Goal: Task Accomplishment & Management: Complete application form

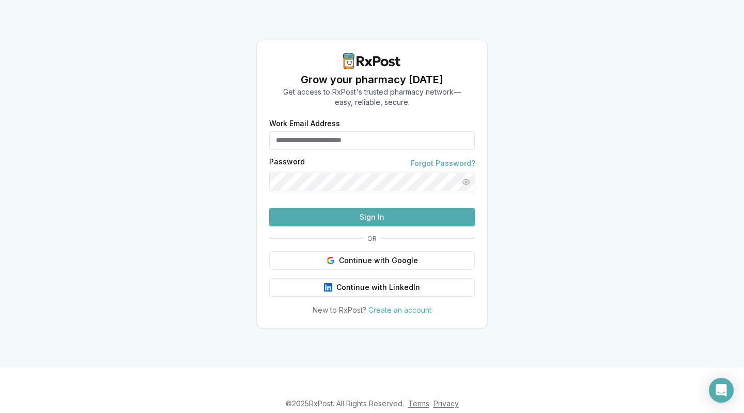
click at [294, 131] on input "Work Email Address" at bounding box center [372, 140] width 206 height 19
type input "**********"
click at [462, 173] on button "Show password" at bounding box center [466, 182] width 19 height 19
click at [356, 226] on button "Sign In" at bounding box center [372, 217] width 206 height 19
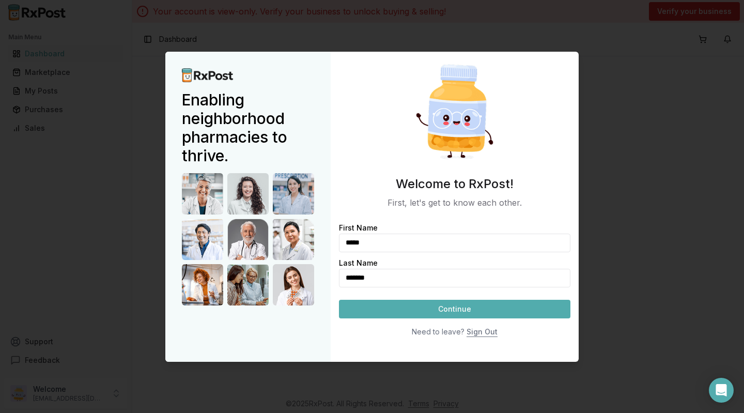
click at [456, 311] on button "Continue" at bounding box center [454, 309] width 231 height 19
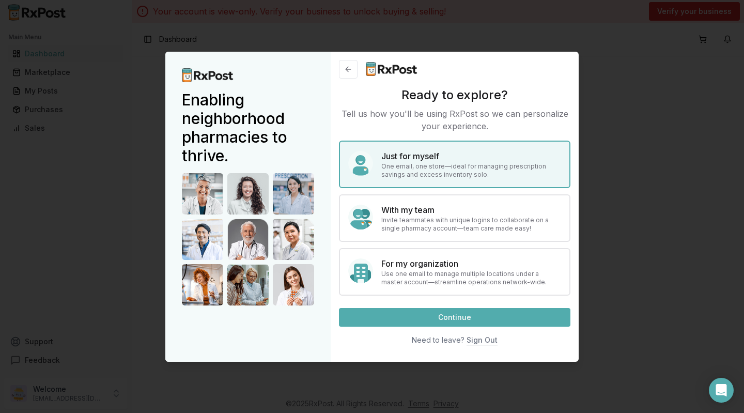
click at [420, 166] on p "One email, one store—ideal for managing prescription savings and excess invento…" at bounding box center [471, 170] width 180 height 17
click at [444, 315] on button "Continue" at bounding box center [454, 317] width 231 height 19
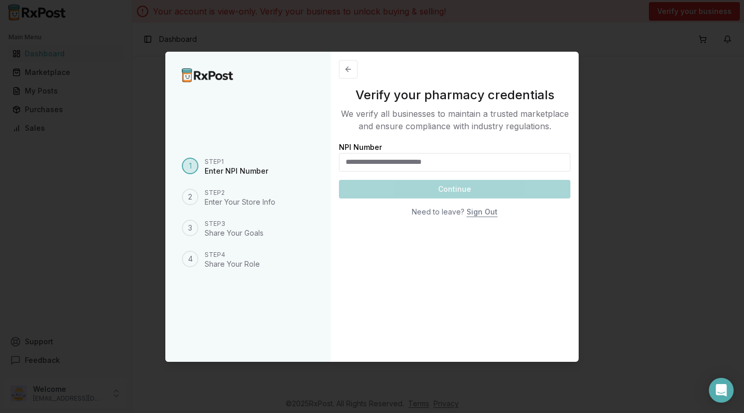
click at [361, 161] on input "NPI Number" at bounding box center [454, 162] width 231 height 19
type input "**********"
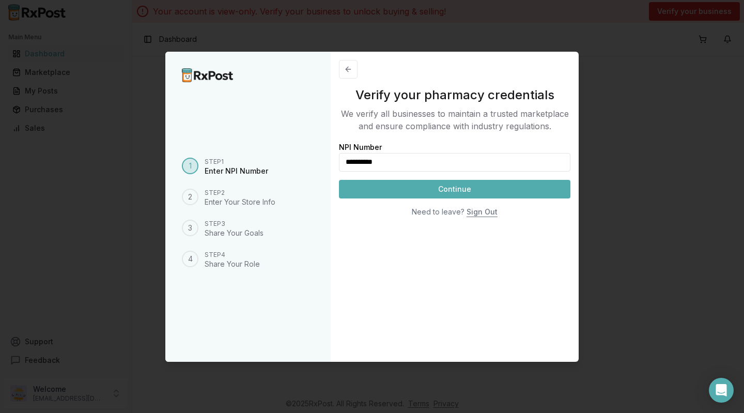
click at [447, 191] on button "Continue" at bounding box center [454, 189] width 231 height 19
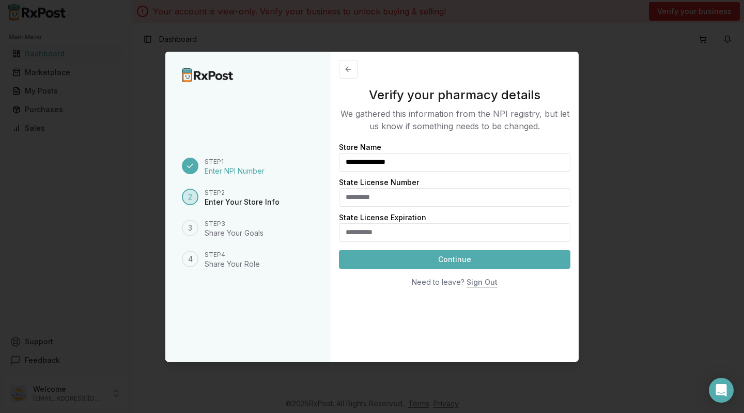
click at [359, 197] on input "State License Number" at bounding box center [454, 197] width 231 height 19
type input "******"
type input "**********"
click at [421, 263] on button "Continue" at bounding box center [454, 259] width 231 height 19
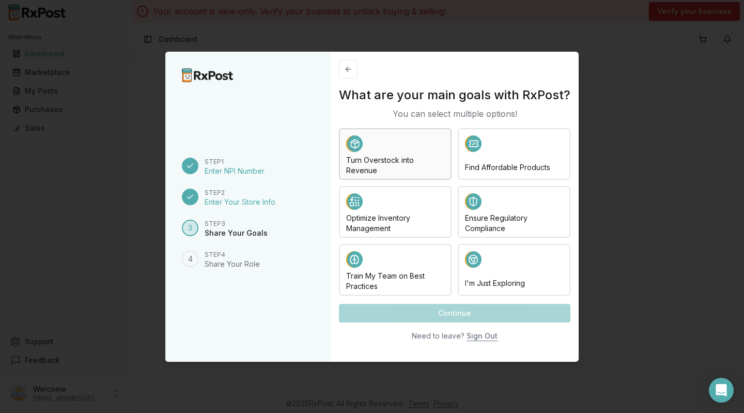
click at [380, 169] on h4 "Turn Overstock into Revenue" at bounding box center [395, 165] width 98 height 21
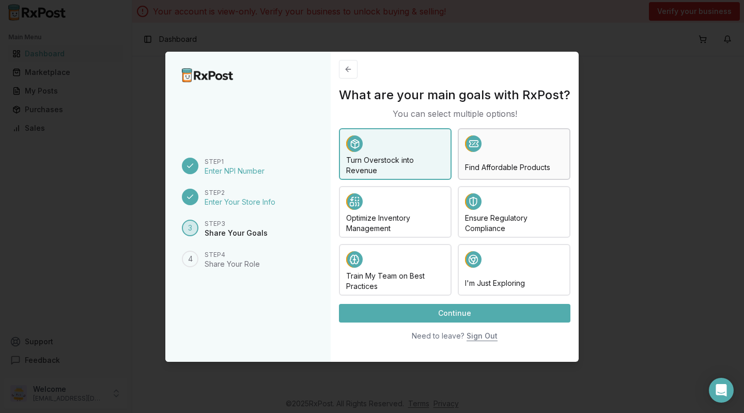
click at [479, 160] on div "Find Affordable Products" at bounding box center [514, 153] width 98 height 37
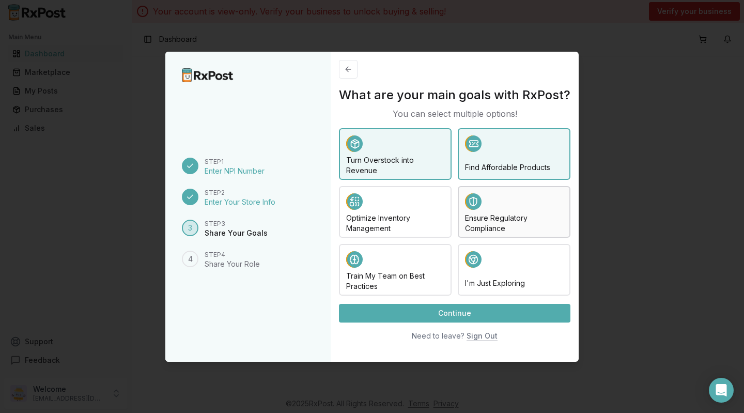
click at [484, 211] on div at bounding box center [514, 203] width 98 height 20
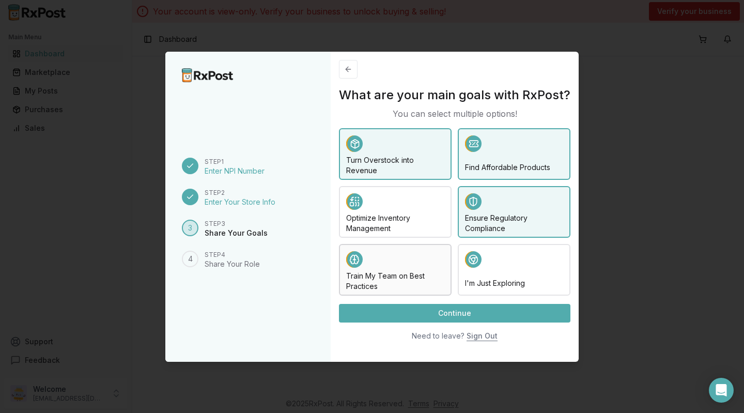
click at [362, 277] on h4 "Train My Team on Best Practices" at bounding box center [395, 281] width 98 height 21
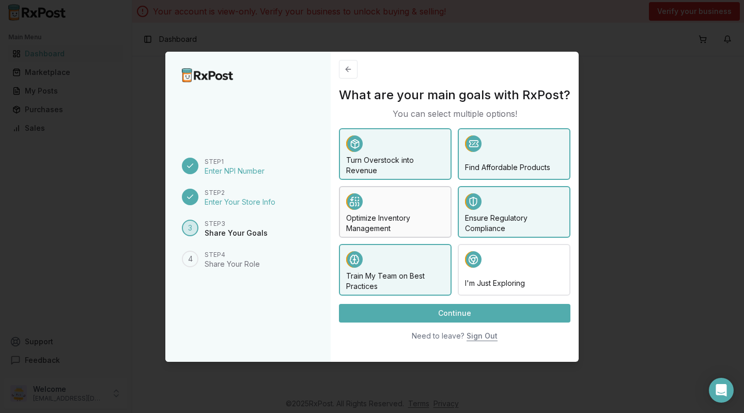
click at [409, 219] on h4 "Optimize Inventory Management" at bounding box center [395, 223] width 98 height 21
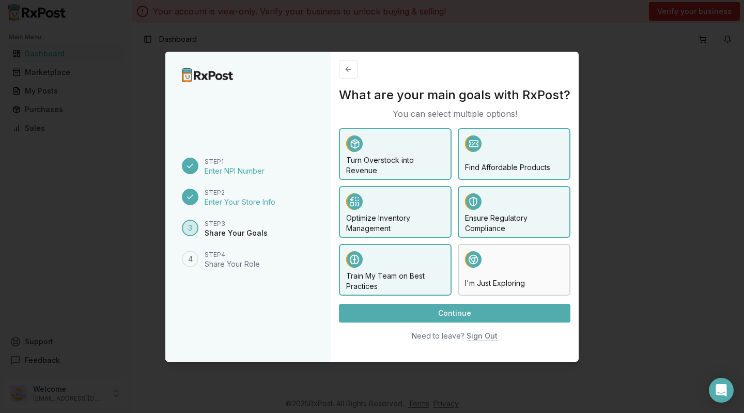
click at [494, 270] on div at bounding box center [514, 261] width 98 height 20
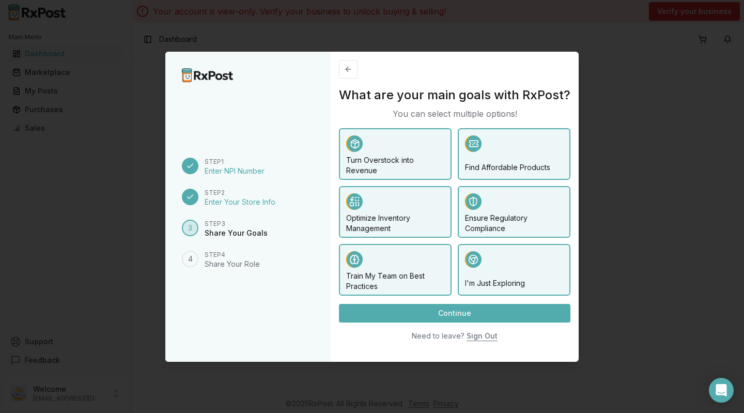
click at [455, 318] on button "Continue" at bounding box center [454, 313] width 231 height 19
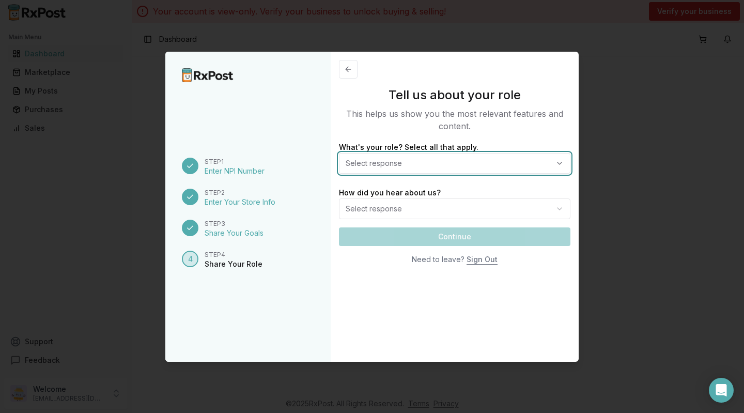
click at [558, 162] on button "Select response" at bounding box center [454, 163] width 231 height 21
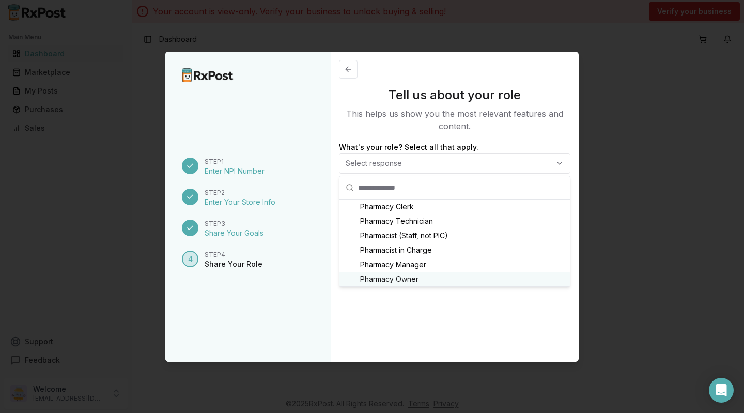
click at [387, 280] on span "Pharmacy Owner" at bounding box center [389, 279] width 58 height 10
click at [435, 320] on div "Tell us about your role This helps us show you the most relevant features and c…" at bounding box center [455, 207] width 248 height 310
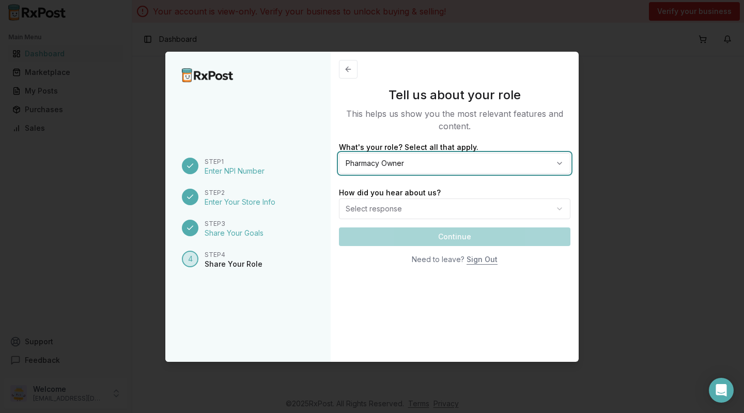
click at [559, 160] on button "Pharmacy Owner" at bounding box center [454, 163] width 231 height 21
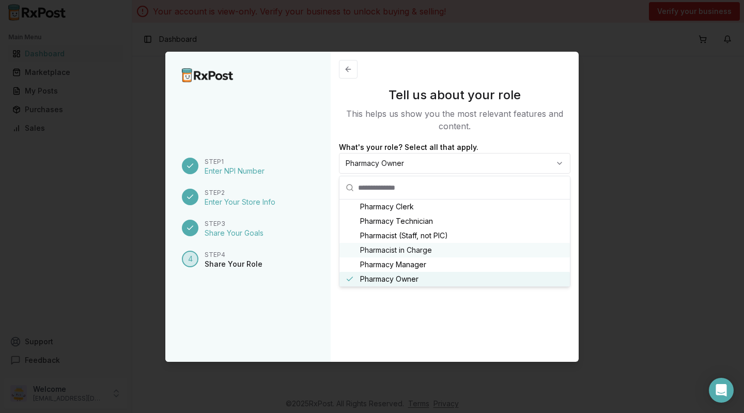
click at [390, 251] on span "Pharmacist in Charge" at bounding box center [396, 250] width 72 height 10
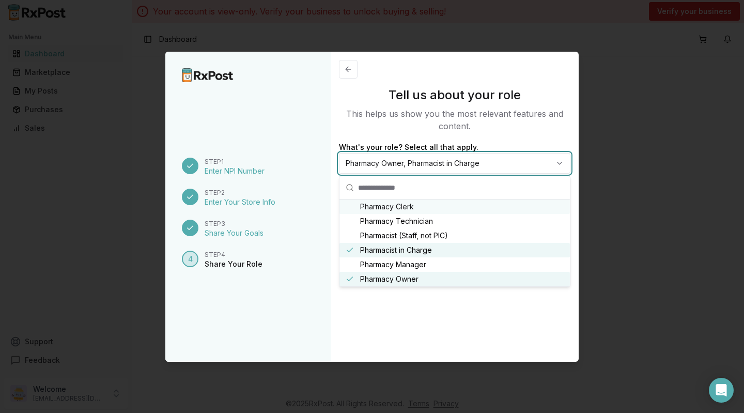
click at [560, 162] on button "Pharmacy Owner, Pharmacist in Charge" at bounding box center [454, 163] width 231 height 21
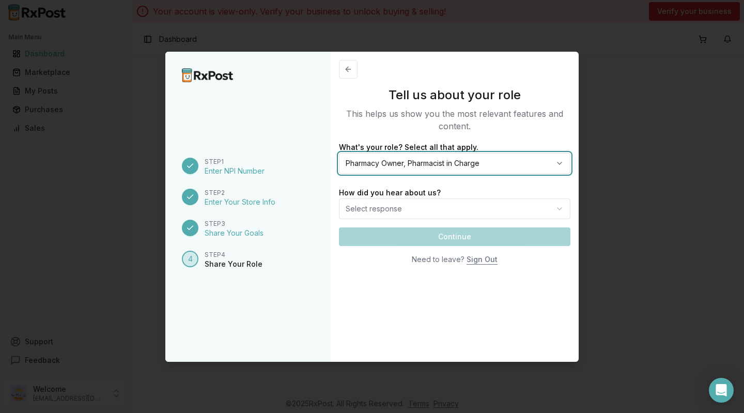
click at [559, 162] on button "Pharmacy Owner, Pharmacist in Charge" at bounding box center [454, 163] width 231 height 21
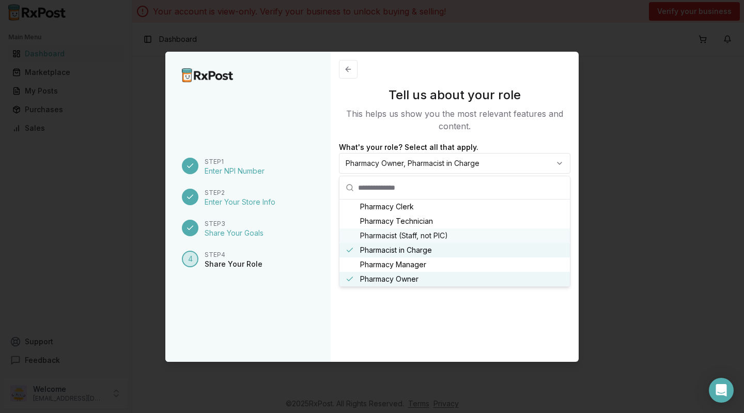
click at [524, 185] on input "text" at bounding box center [461, 187] width 206 height 23
click at [486, 159] on span "Pharmacy Owner, Pharmacist in Charge" at bounding box center [417, 163] width 142 height 10
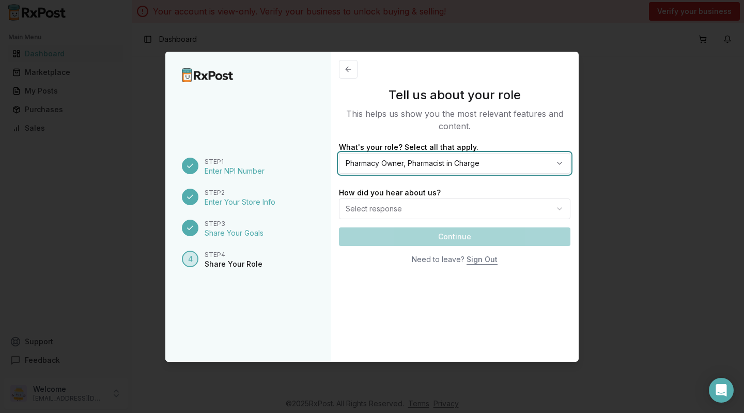
click at [402, 163] on span "Pharmacy Owner, Pharmacist in Charge" at bounding box center [417, 163] width 142 height 10
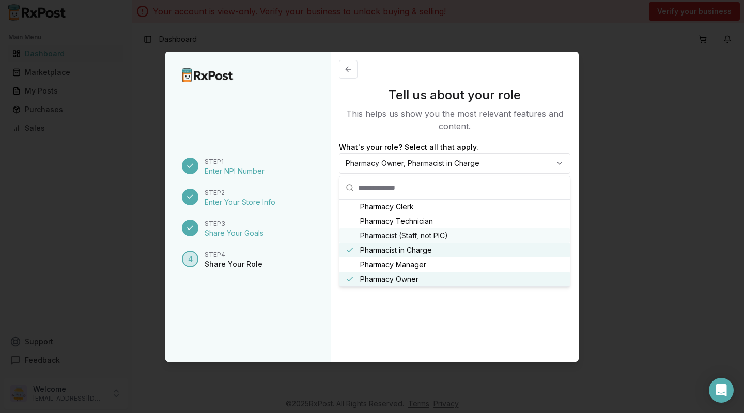
click at [416, 329] on div "Tell us about your role This helps us show you the most relevant features and c…" at bounding box center [455, 207] width 248 height 310
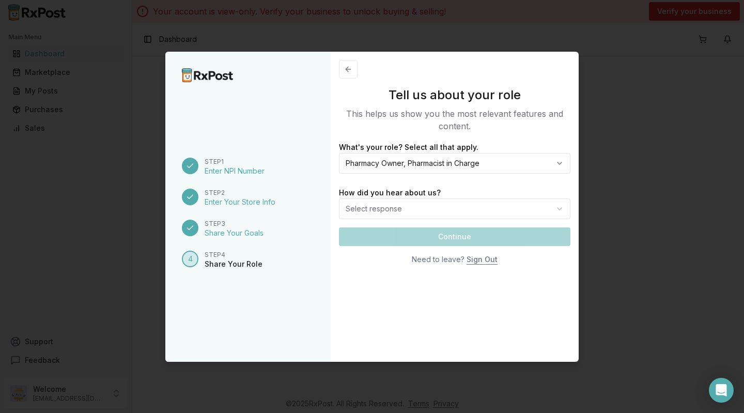
click at [560, 206] on body "Main Menu Dashboard Marketplace My Posts Purchases Sales Support Feedback Welco…" at bounding box center [372, 206] width 744 height 413
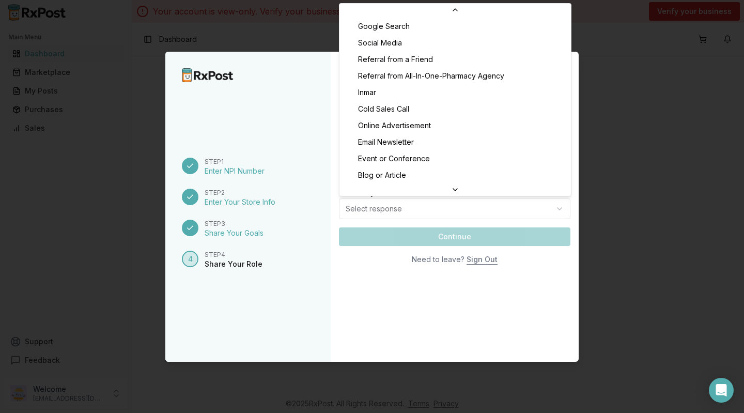
scroll to position [22, 0]
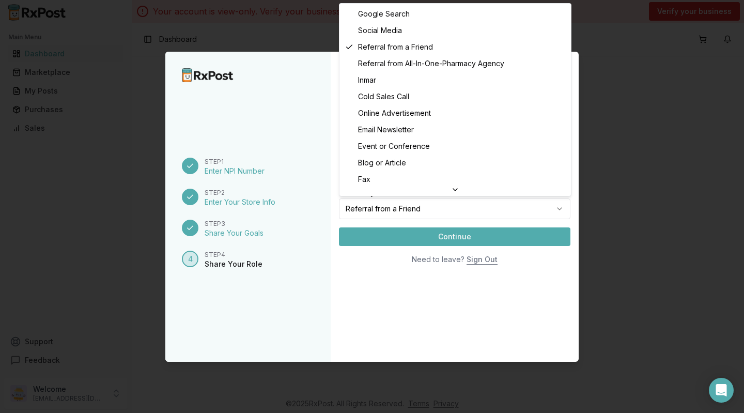
click at [559, 208] on body "Main Menu Dashboard Marketplace My Posts Purchases Sales Support Feedback Welco…" at bounding box center [372, 206] width 744 height 413
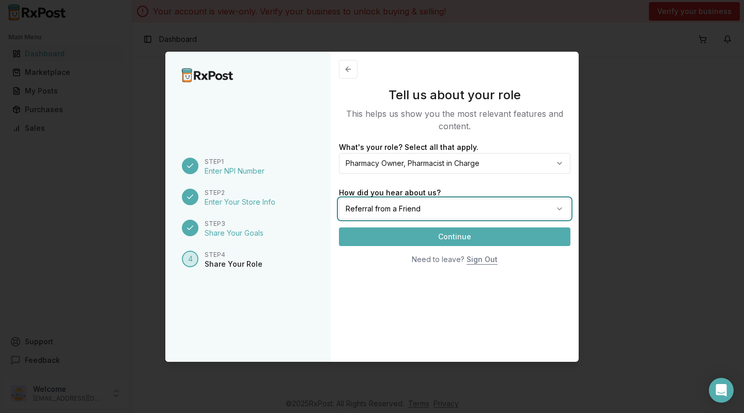
click at [405, 231] on body "Main Menu Dashboard Marketplace My Posts Purchases Sales Support Feedback Welco…" at bounding box center [372, 206] width 744 height 413
click at [405, 231] on button "Continue" at bounding box center [454, 236] width 231 height 19
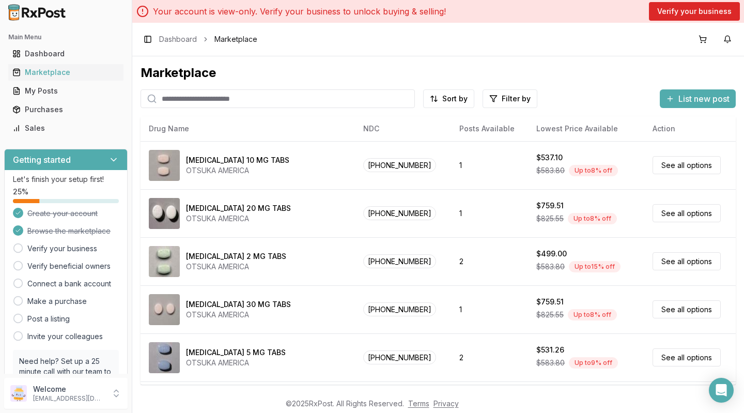
click at [18, 246] on icon at bounding box center [18, 248] width 10 height 10
click at [110, 158] on icon at bounding box center [113, 159] width 10 height 10
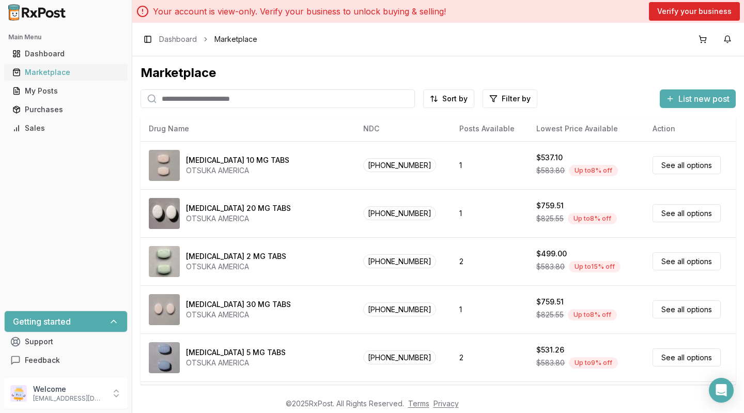
click at [36, 71] on div "Marketplace" at bounding box center [65, 72] width 107 height 10
click at [684, 13] on button "Verify your business" at bounding box center [694, 11] width 91 height 19
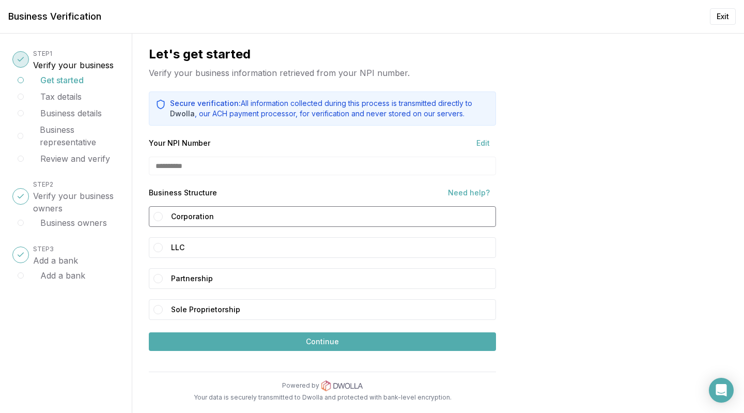
click at [158, 215] on button "Corporation" at bounding box center [157, 216] width 9 height 9
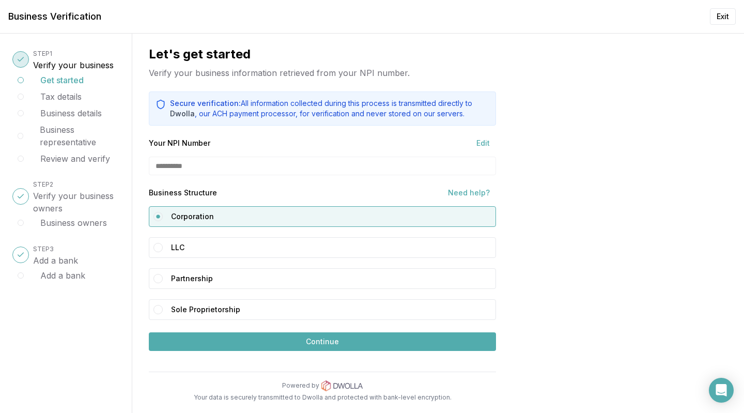
click at [307, 340] on button "Continue" at bounding box center [322, 341] width 347 height 19
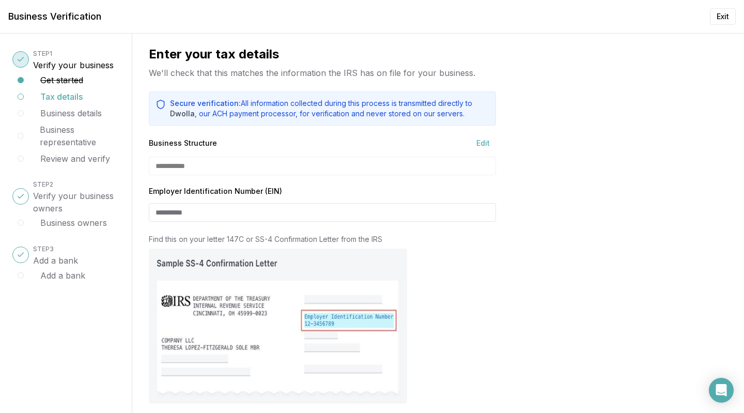
click at [307, 340] on img at bounding box center [278, 326] width 258 height 155
click at [484, 320] on div at bounding box center [322, 326] width 347 height 155
click at [213, 214] on input "Employer Identification Number (EIN)" at bounding box center [322, 212] width 347 height 19
type input "**********"
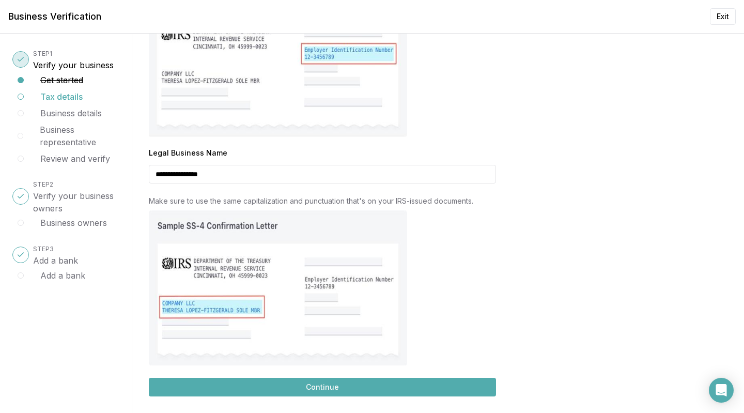
scroll to position [308, 0]
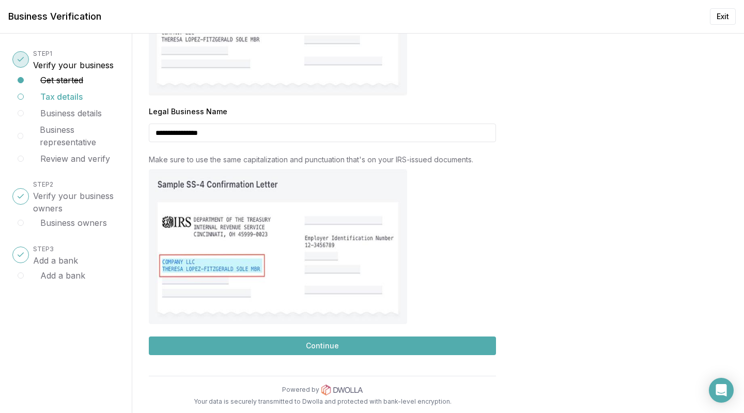
click at [333, 351] on button "Continue" at bounding box center [322, 345] width 347 height 19
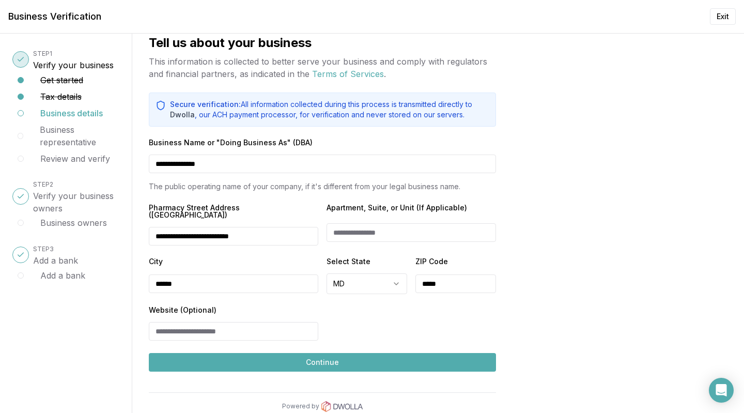
scroll to position [0, 0]
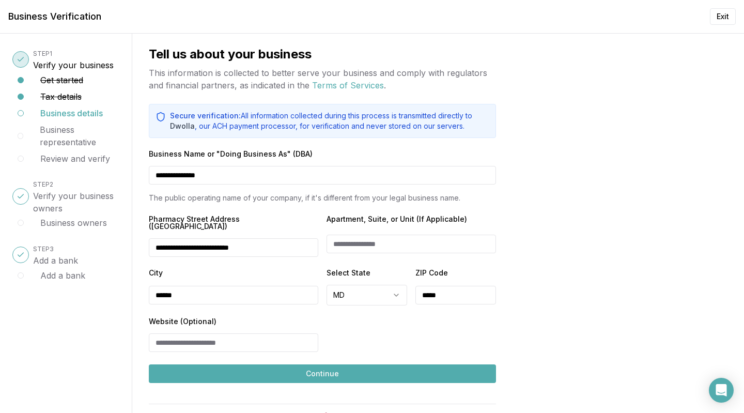
click at [320, 364] on button "Continue" at bounding box center [322, 373] width 347 height 19
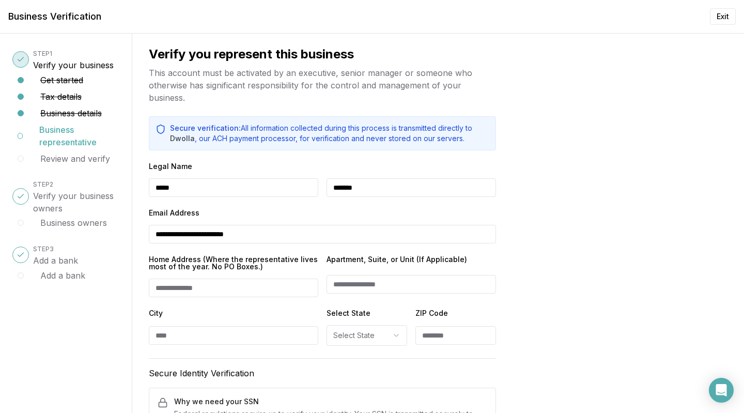
click at [177, 284] on input "Home Address (Where the representative lives most of the year. No PO Boxes.)" at bounding box center [233, 287] width 169 height 19
type input "**********"
type input "*******"
select select "**"
type input "*****"
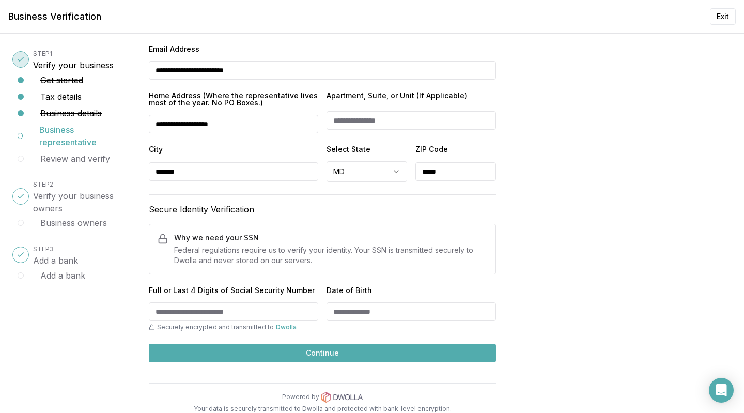
scroll to position [170, 0]
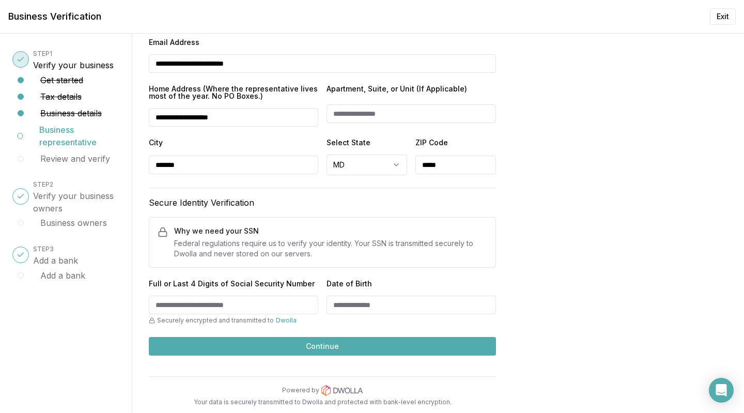
click at [244, 303] on input "Full or Last 4 Digits of Social Security Number" at bounding box center [233, 305] width 169 height 19
type input "****"
type input "**********"
click at [307, 344] on button "Continue" at bounding box center [322, 346] width 347 height 19
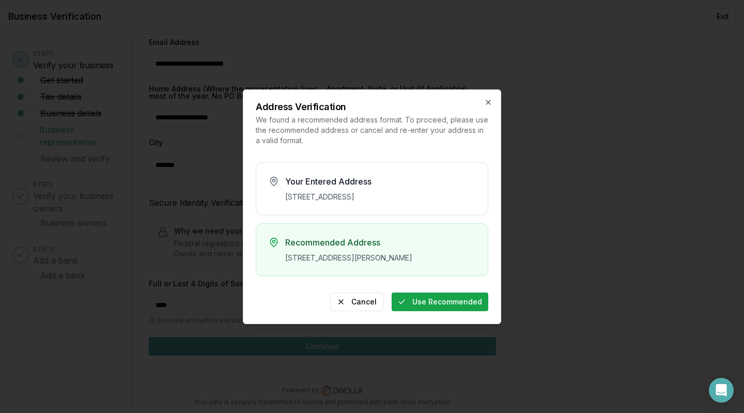
click at [426, 311] on button "Use Recommended" at bounding box center [440, 301] width 97 height 19
type input "**********"
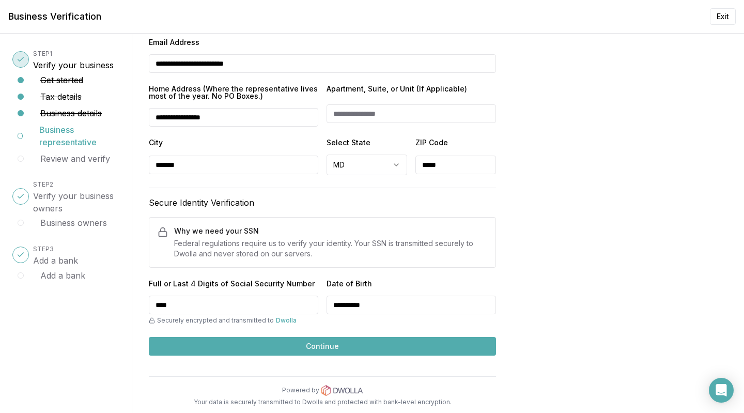
click at [300, 342] on button "Continue" at bounding box center [322, 346] width 347 height 19
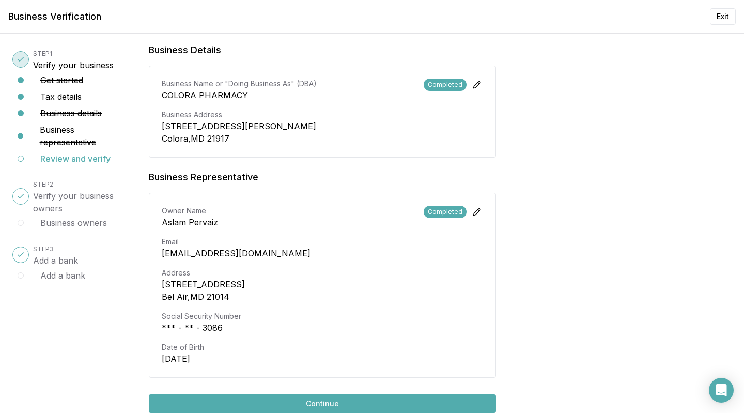
scroll to position [360, 0]
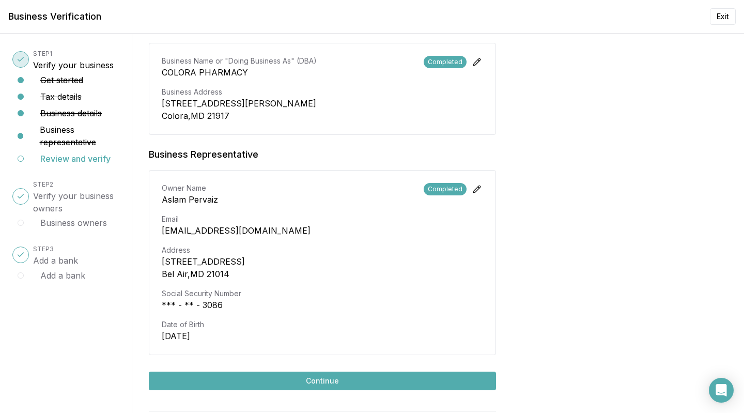
click at [324, 371] on button "Continue" at bounding box center [322, 380] width 347 height 19
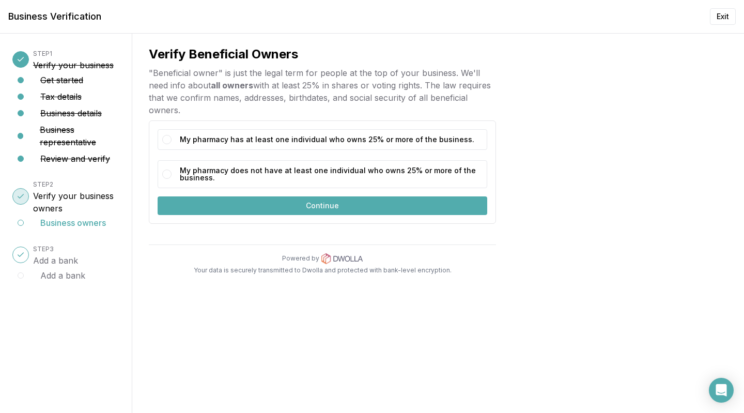
scroll to position [0, 0]
click at [169, 135] on div "My pharmacy has at least one individual who owns 25% or more of the business." at bounding box center [323, 139] width 330 height 21
click at [164, 139] on button "My pharmacy has at least one individual who owns 25% or more of the business." at bounding box center [166, 139] width 9 height 9
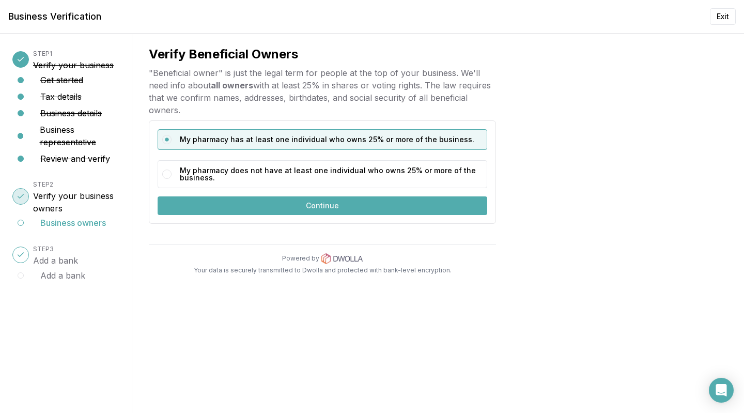
click at [313, 206] on button "Continue" at bounding box center [323, 205] width 330 height 19
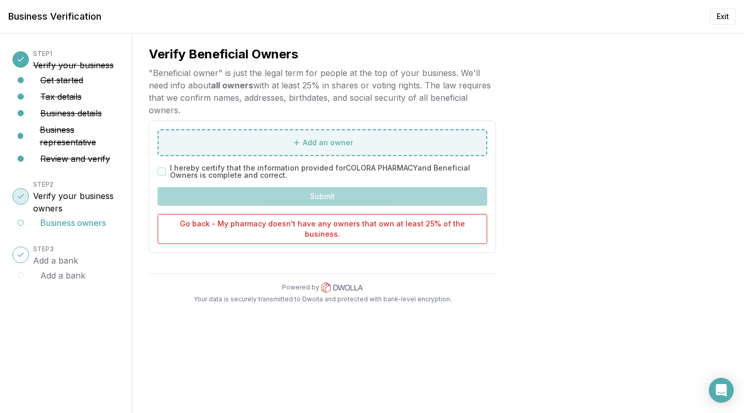
click at [270, 141] on button "Add an owner" at bounding box center [323, 142] width 330 height 27
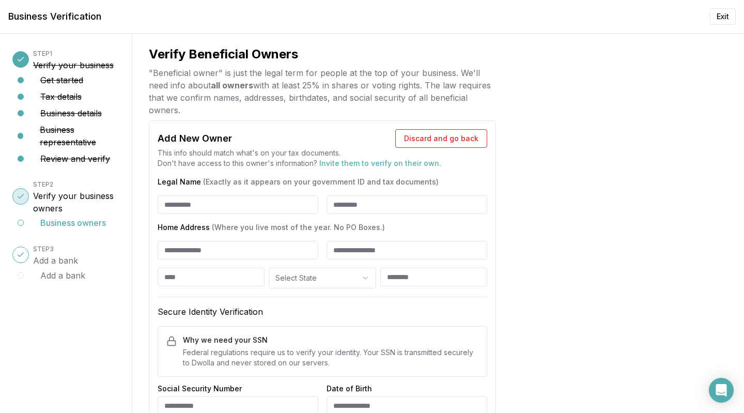
click at [172, 205] on input "Legal Name (Exactly as it appears on your government ID and tax documents)" at bounding box center [238, 204] width 161 height 19
click at [148, 348] on div "Verify Beneficial Owners "Beneficial owner" is just the legal term for people a…" at bounding box center [438, 223] width 612 height 379
click at [185, 206] on input "Legal Name (Exactly as it appears on your government ID and tax documents)" at bounding box center [238, 204] width 161 height 19
type input "*"
type input "*****"
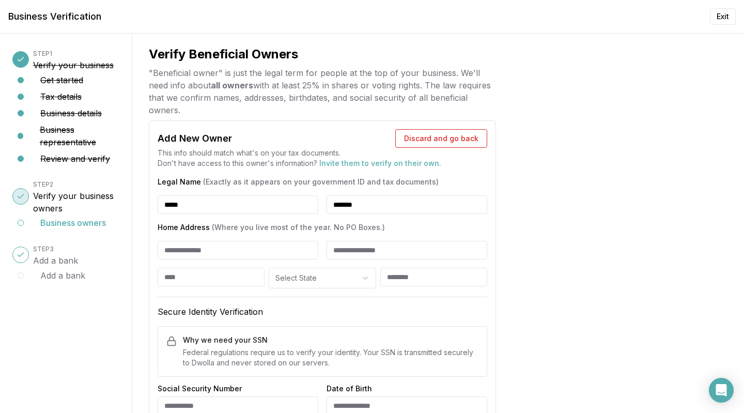
type input "*******"
type input "**********"
type input "*******"
click at [361, 276] on icon "button" at bounding box center [365, 278] width 8 height 8
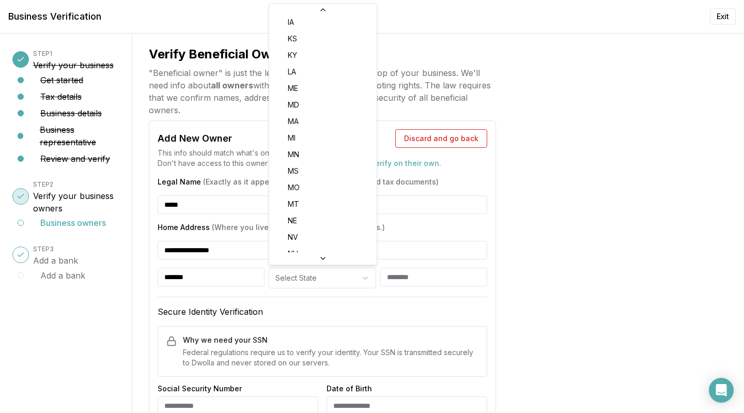
scroll to position [251, 0]
click at [294, 104] on span "MD" at bounding box center [293, 106] width 11 height 10
select select "**"
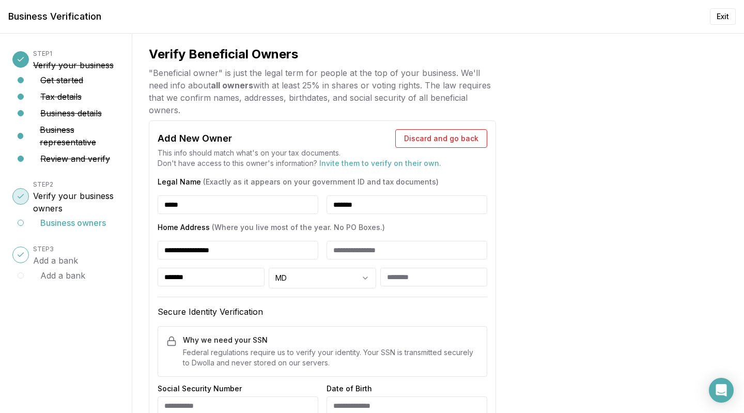
click at [416, 277] on input at bounding box center [433, 277] width 107 height 19
type input "*****"
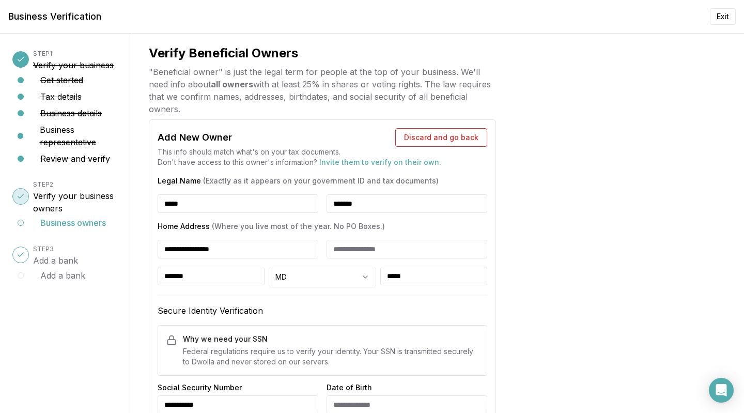
type input "**********"
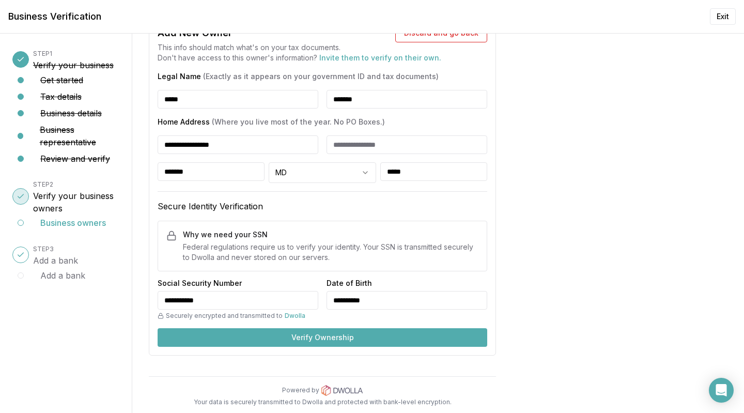
type input "**********"
click at [275, 337] on button "Verify Ownership" at bounding box center [323, 337] width 330 height 19
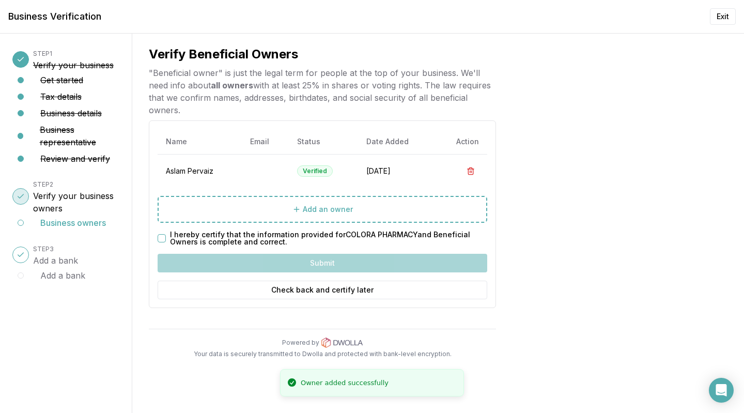
scroll to position [0, 0]
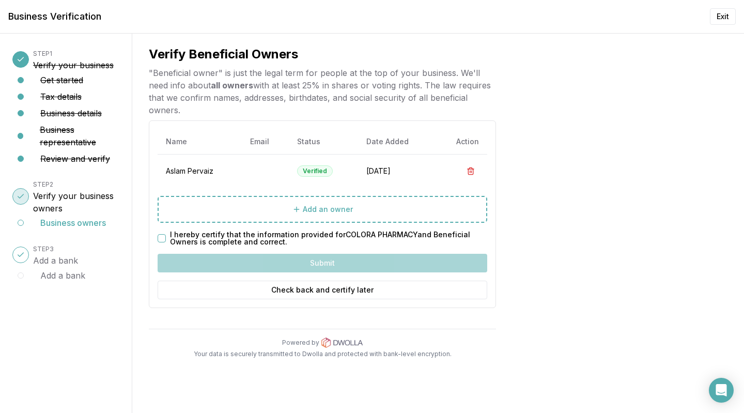
click at [308, 265] on div "Submit" at bounding box center [323, 263] width 330 height 19
click at [159, 240] on button "I hereby certify that the information provided for COLORA PHARMACY and Benefici…" at bounding box center [162, 238] width 8 height 8
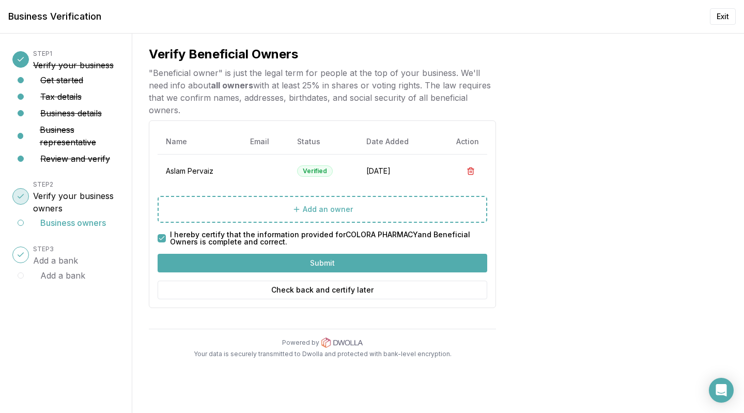
click at [309, 263] on button "Submit" at bounding box center [323, 263] width 330 height 19
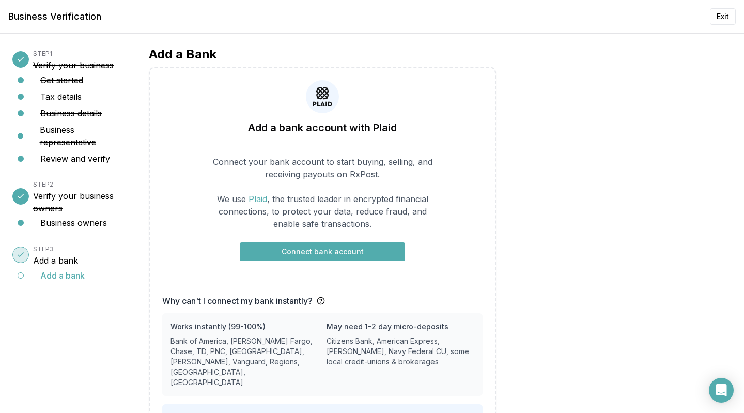
click at [289, 252] on button "Connect bank account" at bounding box center [322, 251] width 165 height 19
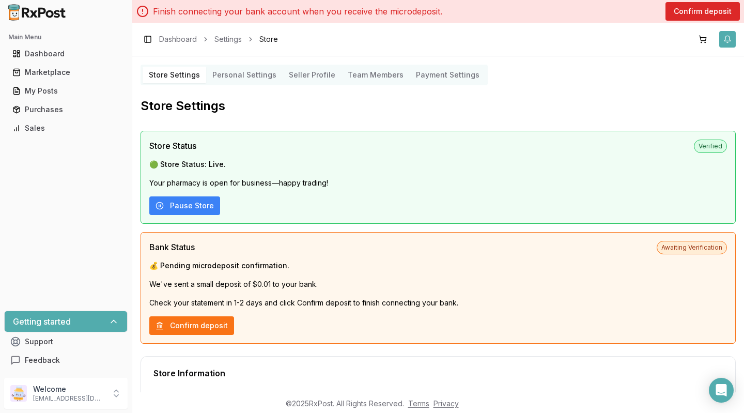
click at [728, 35] on button "button" at bounding box center [727, 39] width 17 height 17
click at [609, 161] on p "🟢 Store Status: Live." at bounding box center [438, 164] width 578 height 10
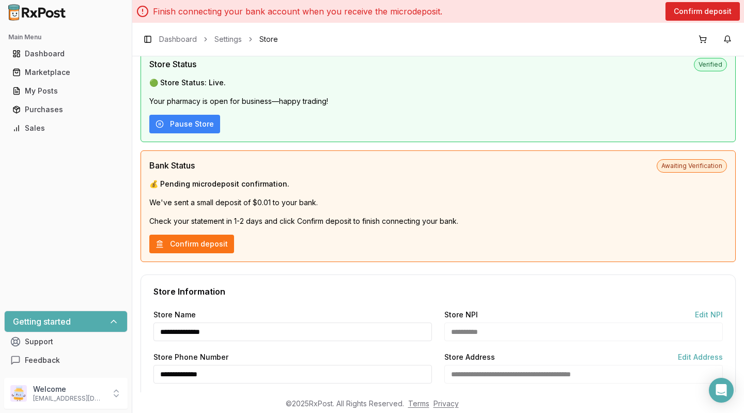
scroll to position [186, 0]
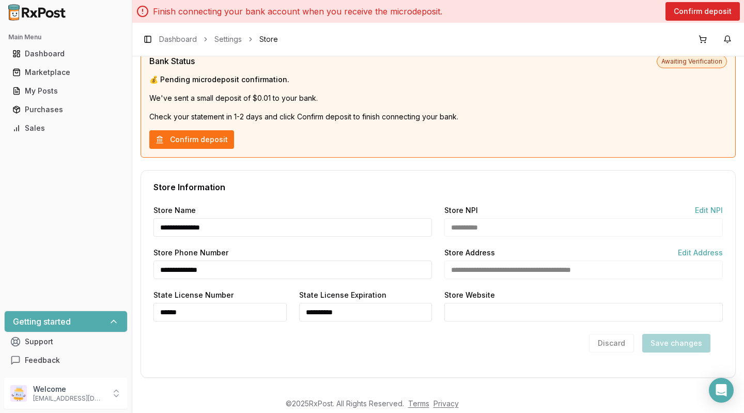
click at [52, 212] on div "Main Menu Dashboard Marketplace My Posts Purchases Sales Getting started Suppor…" at bounding box center [66, 199] width 132 height 349
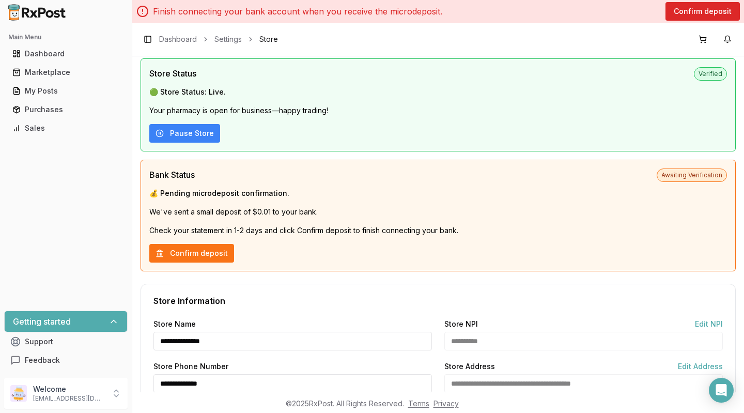
scroll to position [0, 0]
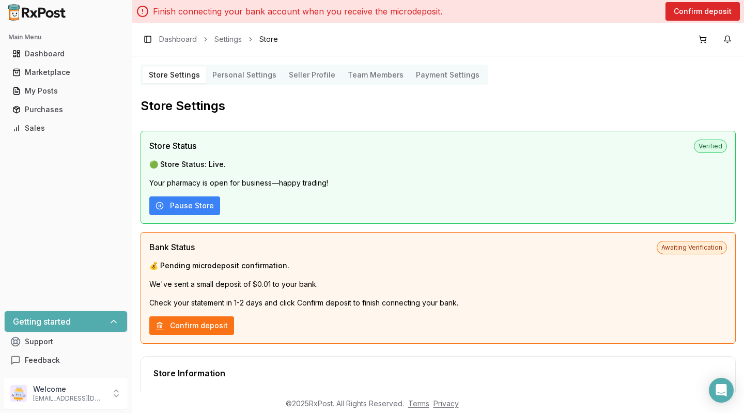
click at [674, 253] on div "Bank Status Awaiting Verification 💰 Pending microdeposit confirmation. We've se…" at bounding box center [438, 288] width 595 height 112
click at [672, 245] on span "Awaiting Verification" at bounding box center [692, 247] width 70 height 13
click at [175, 206] on button "Pause Store" at bounding box center [184, 205] width 71 height 19
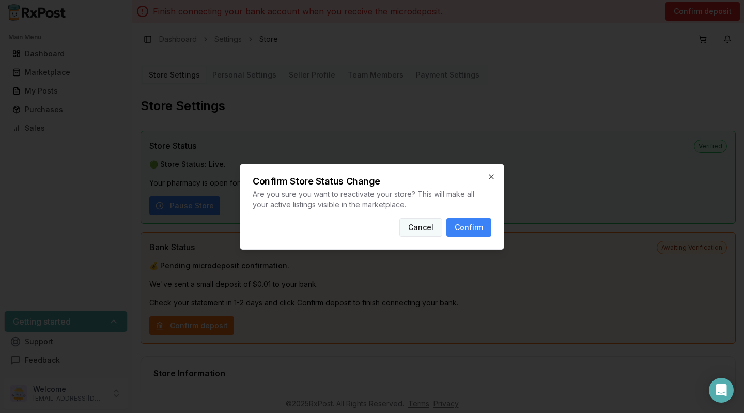
click at [412, 234] on button "Cancel" at bounding box center [420, 227] width 43 height 19
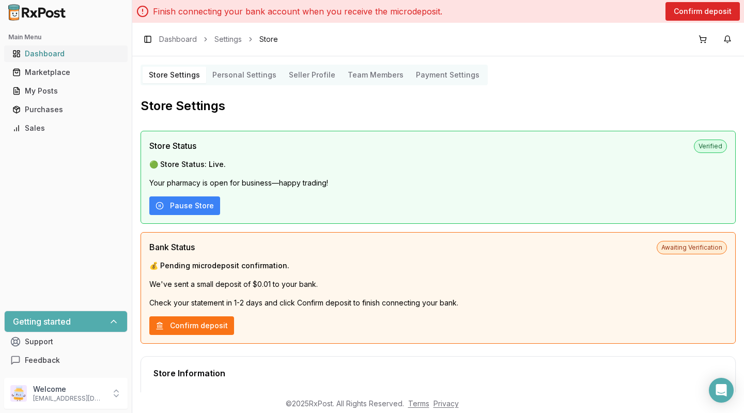
click at [23, 57] on div "Dashboard" at bounding box center [65, 54] width 107 height 10
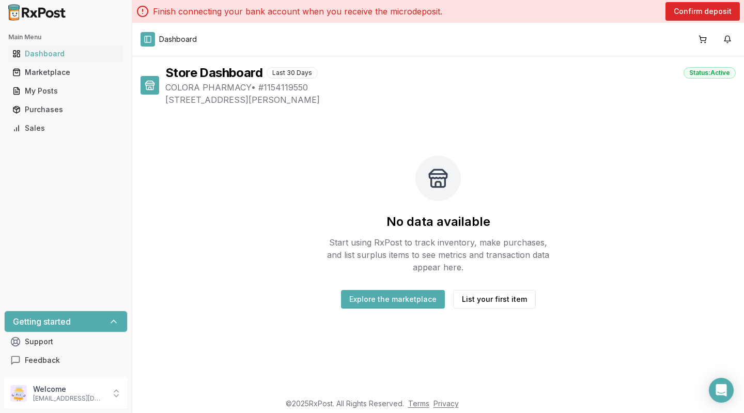
click at [148, 40] on button "Toggle Sidebar" at bounding box center [148, 39] width 14 height 14
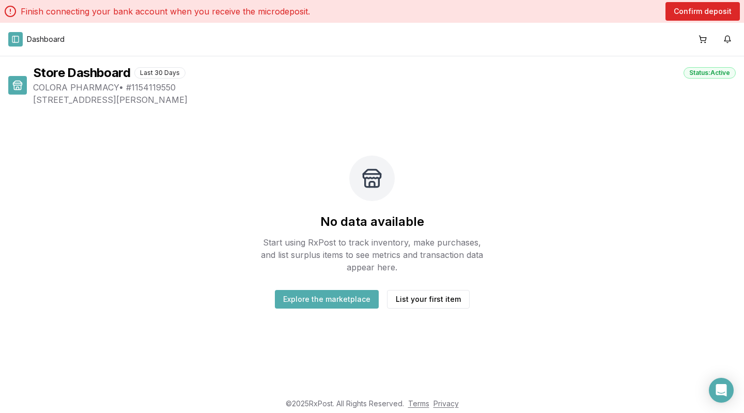
click at [9, 44] on button "Toggle Sidebar" at bounding box center [15, 39] width 14 height 14
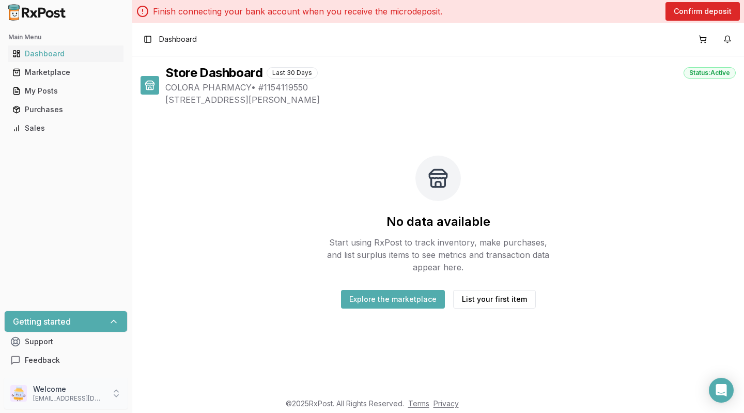
click at [110, 395] on div "Welcome [EMAIL_ADDRESS][DOMAIN_NAME]" at bounding box center [65, 393] width 123 height 31
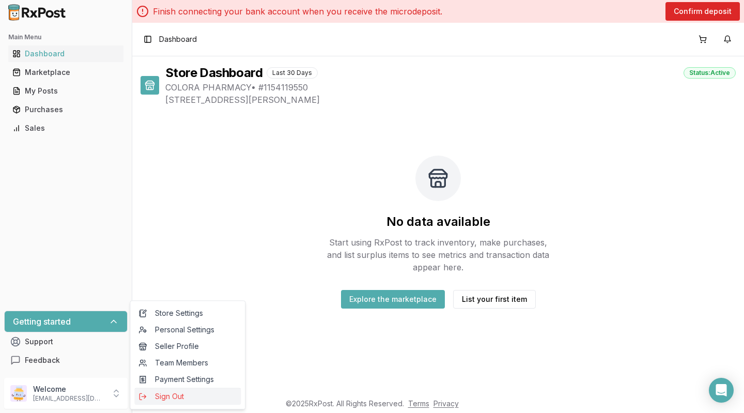
click at [155, 400] on span "Sign Out" at bounding box center [187, 396] width 98 height 10
